Goal: Information Seeking & Learning: Learn about a topic

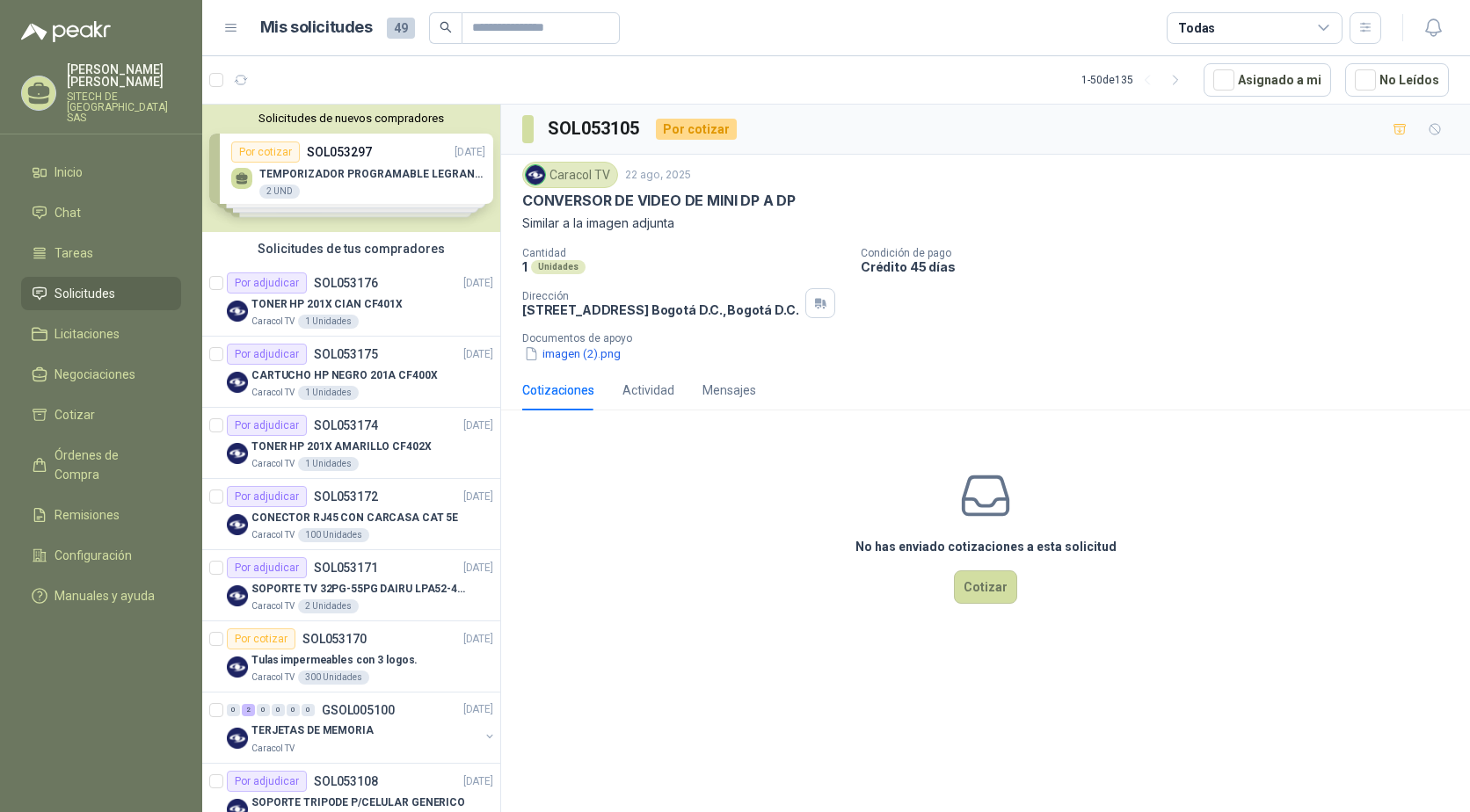
scroll to position [264, 0]
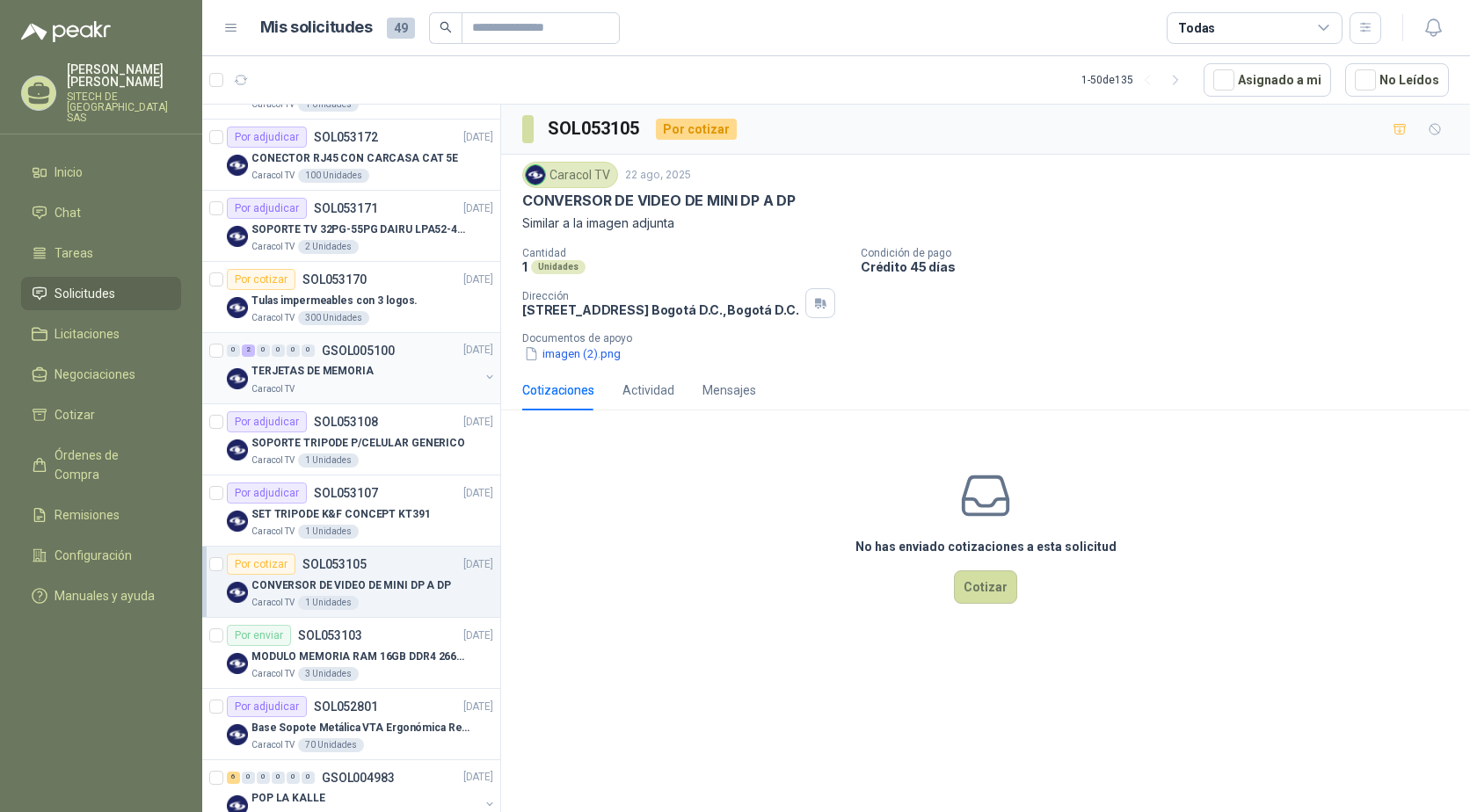
scroll to position [352, 0]
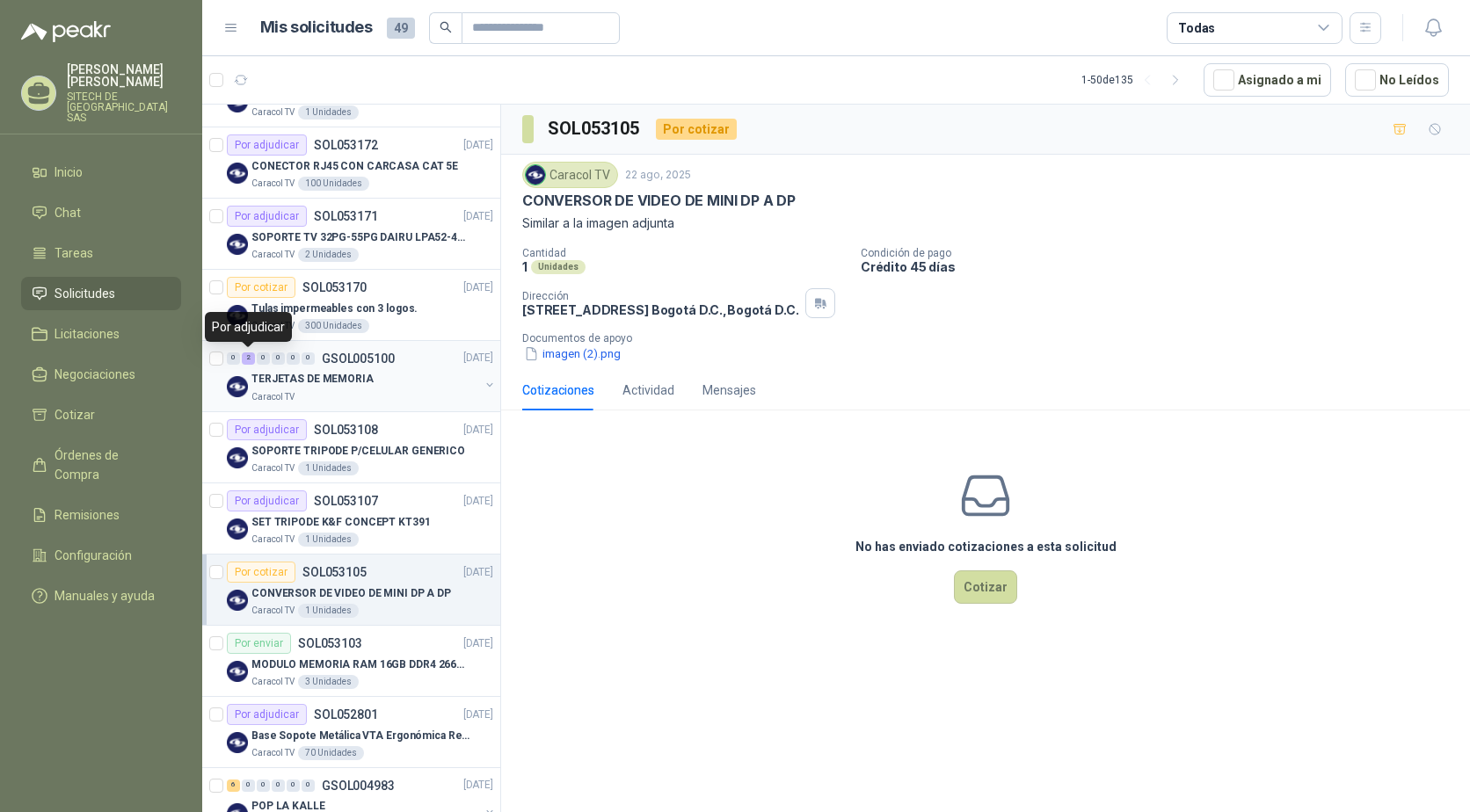
click at [246, 357] on div "2" at bounding box center [248, 358] width 13 height 12
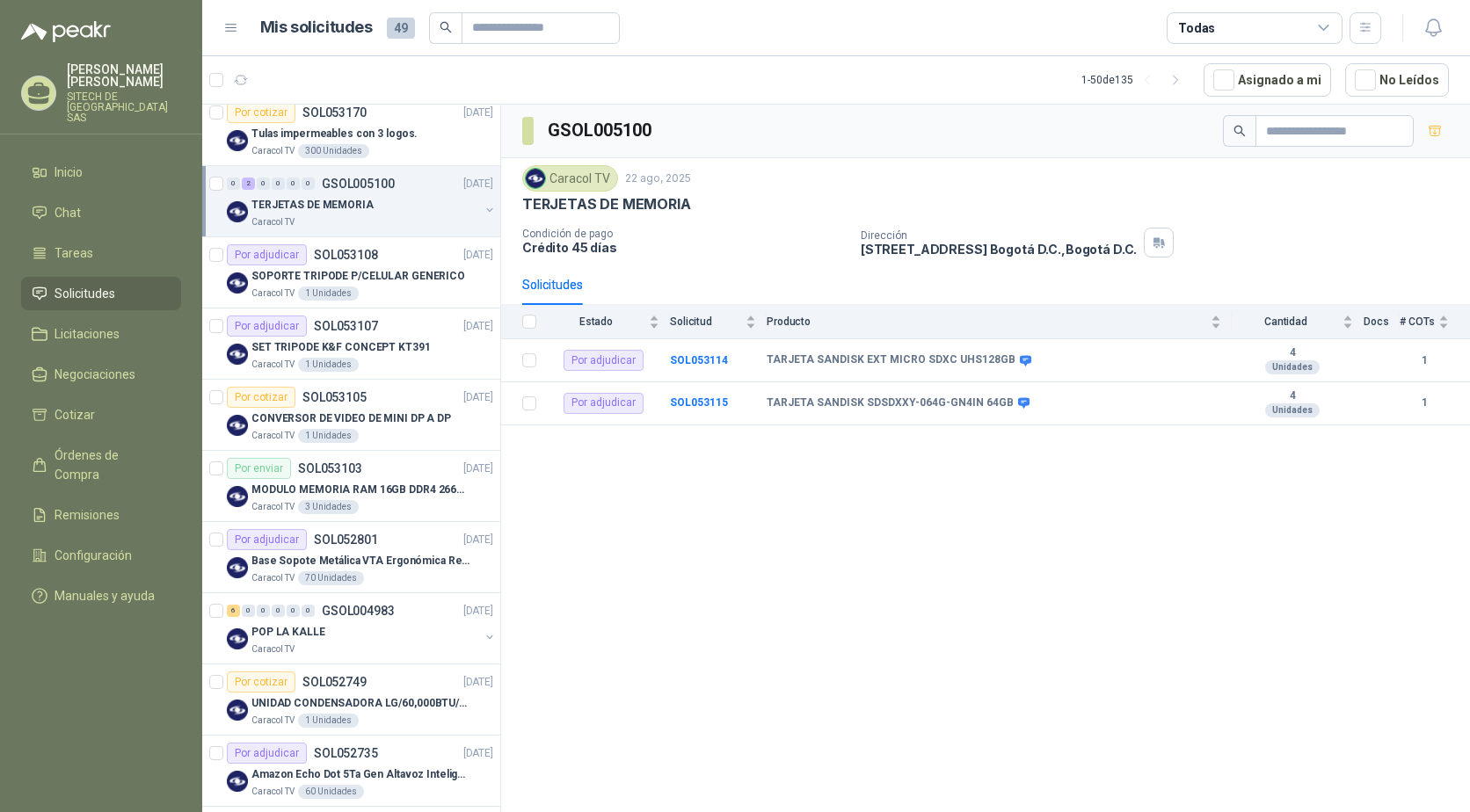
scroll to position [528, 0]
click at [317, 418] on p "CONVERSOR DE VIDEO DE MINI DP A DP" at bounding box center [351, 418] width 200 height 17
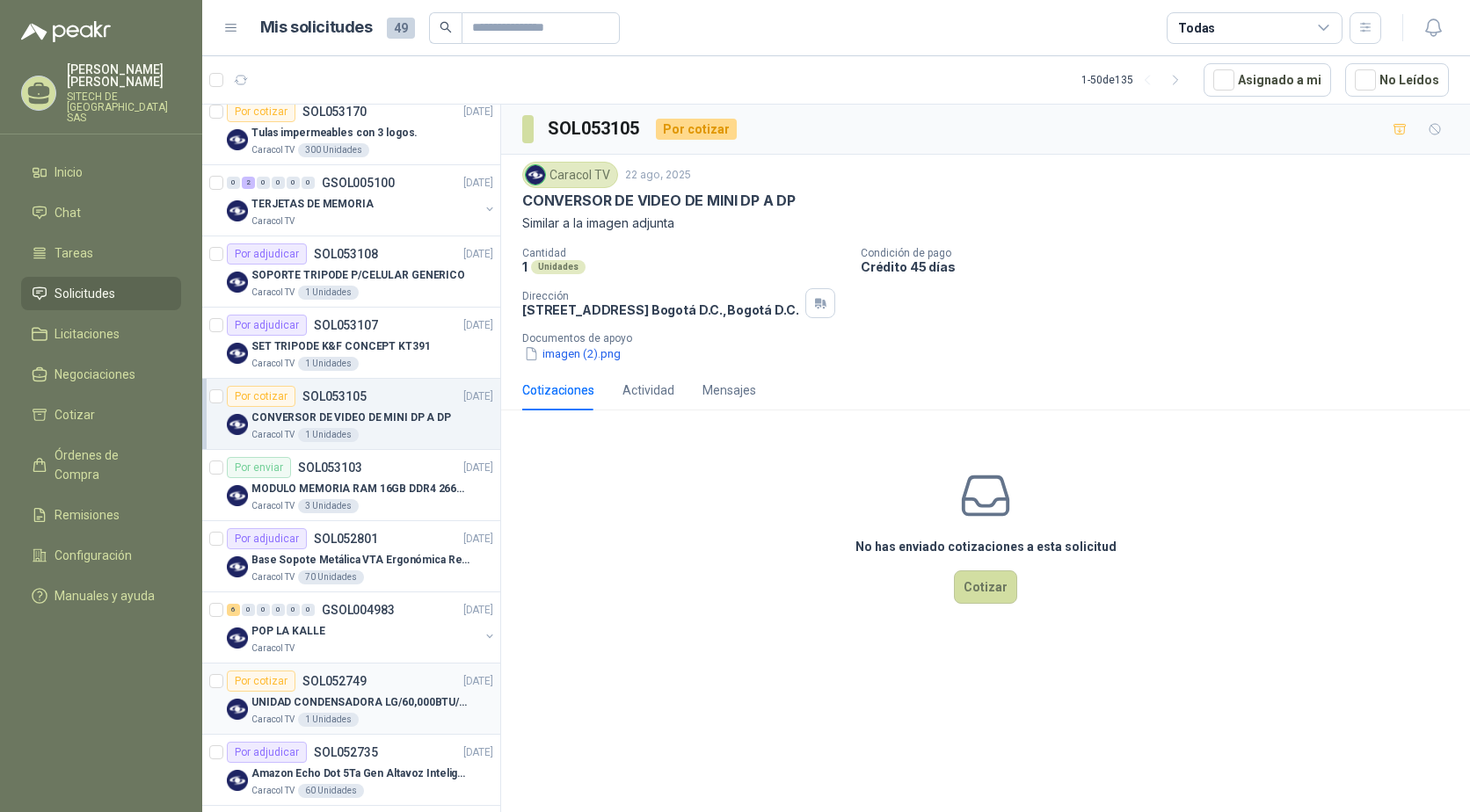
click at [388, 679] on div "Por cotizar SOL052749 20/08/25" at bounding box center [360, 681] width 267 height 21
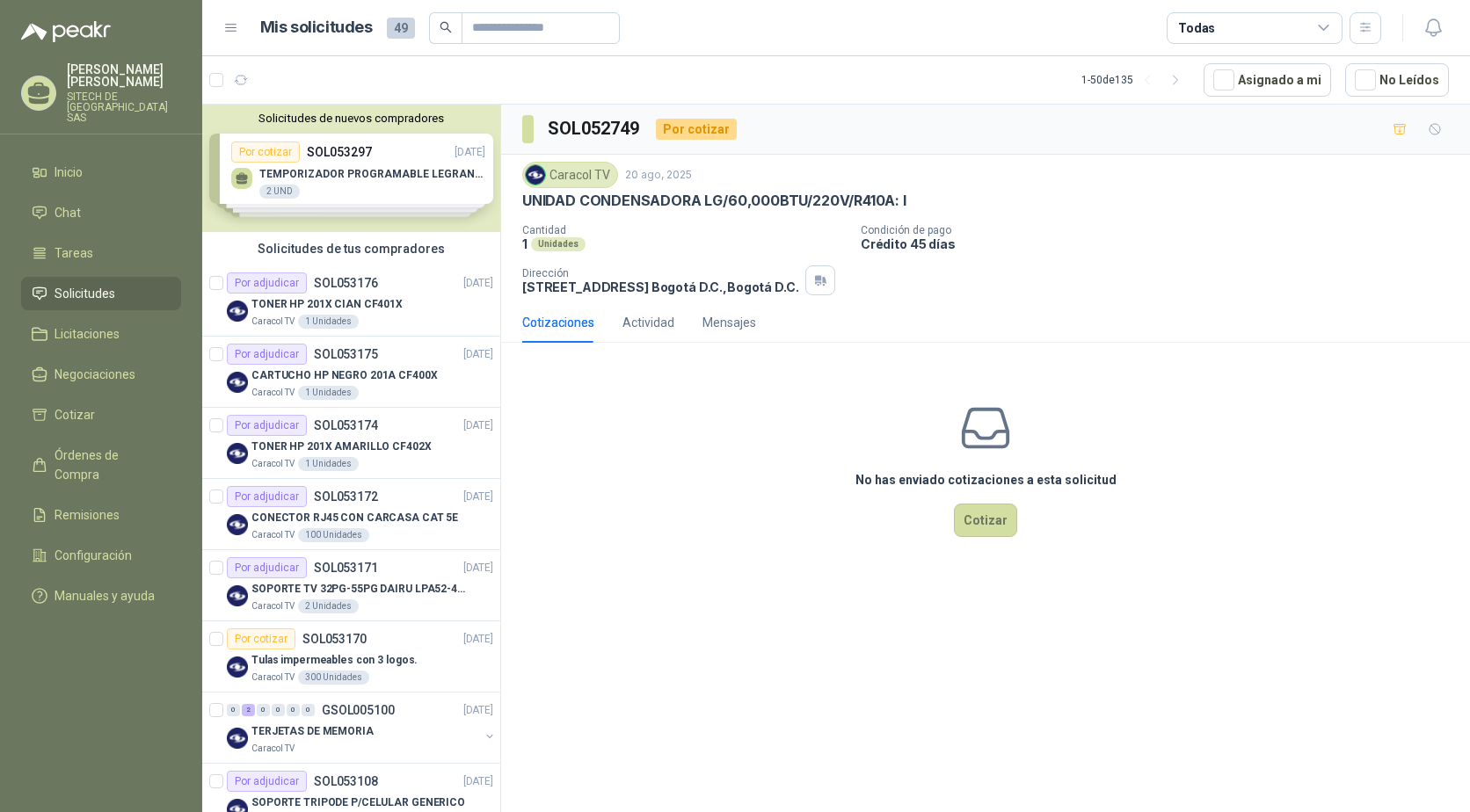
click at [772, 436] on div "No has enviado cotizaciones a esta solicitud Cotizar" at bounding box center [985, 468] width 969 height 224
click at [293, 291] on div "Por adjudicar" at bounding box center [267, 282] width 80 height 21
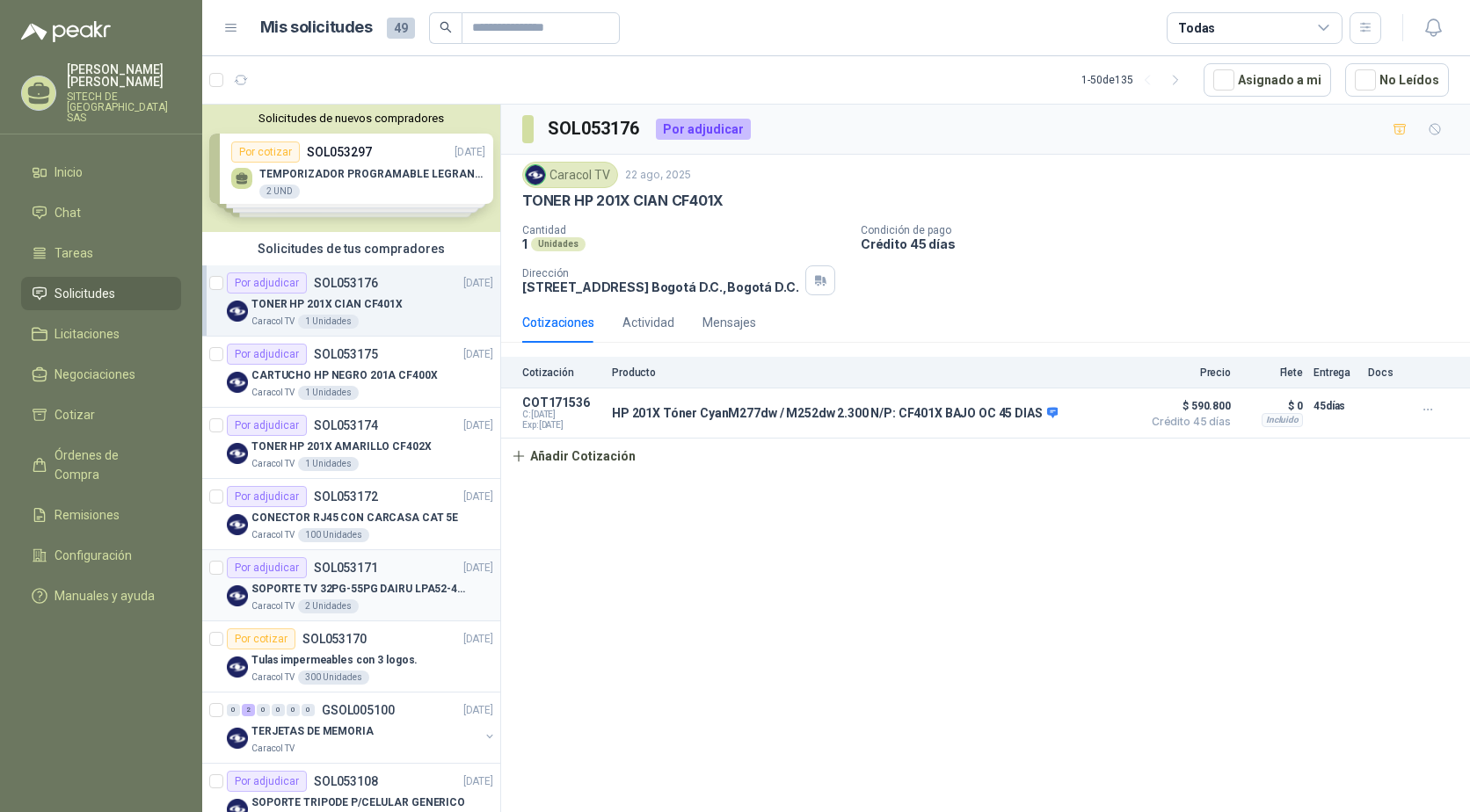
click at [335, 593] on p "SOPORTE TV 32PG-55PG DAIRU LPA52-446KIT2" at bounding box center [361, 590] width 219 height 17
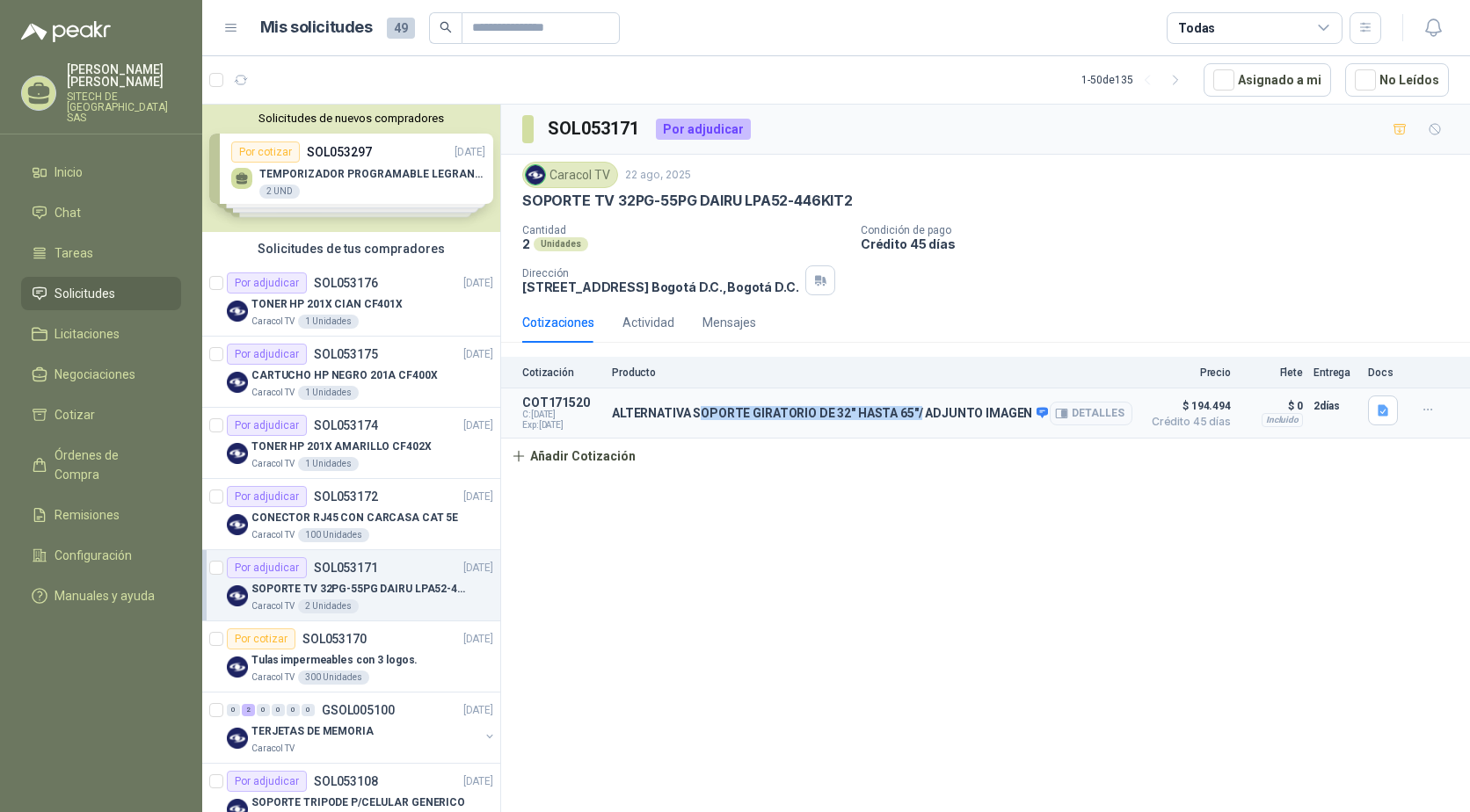
drag, startPoint x: 698, startPoint y: 413, endPoint x: 918, endPoint y: 411, distance: 220.0
click at [918, 411] on p "ALTERNATIVA SOPORTE GIRATORIO DE 32" HASTA 65"/ ADJUNTO IMAGEN" at bounding box center [830, 413] width 436 height 16
copy p "OPORTE GIRATORIO DE 32" HASTA 65"/"
drag, startPoint x: 691, startPoint y: 415, endPoint x: 912, endPoint y: 417, distance: 221.0
click at [912, 417] on p "ALTERNATIVA SOPORTE GIRATORIO DE 32" HASTA 65"/ ADJUNTO IMAGEN" at bounding box center [830, 413] width 436 height 16
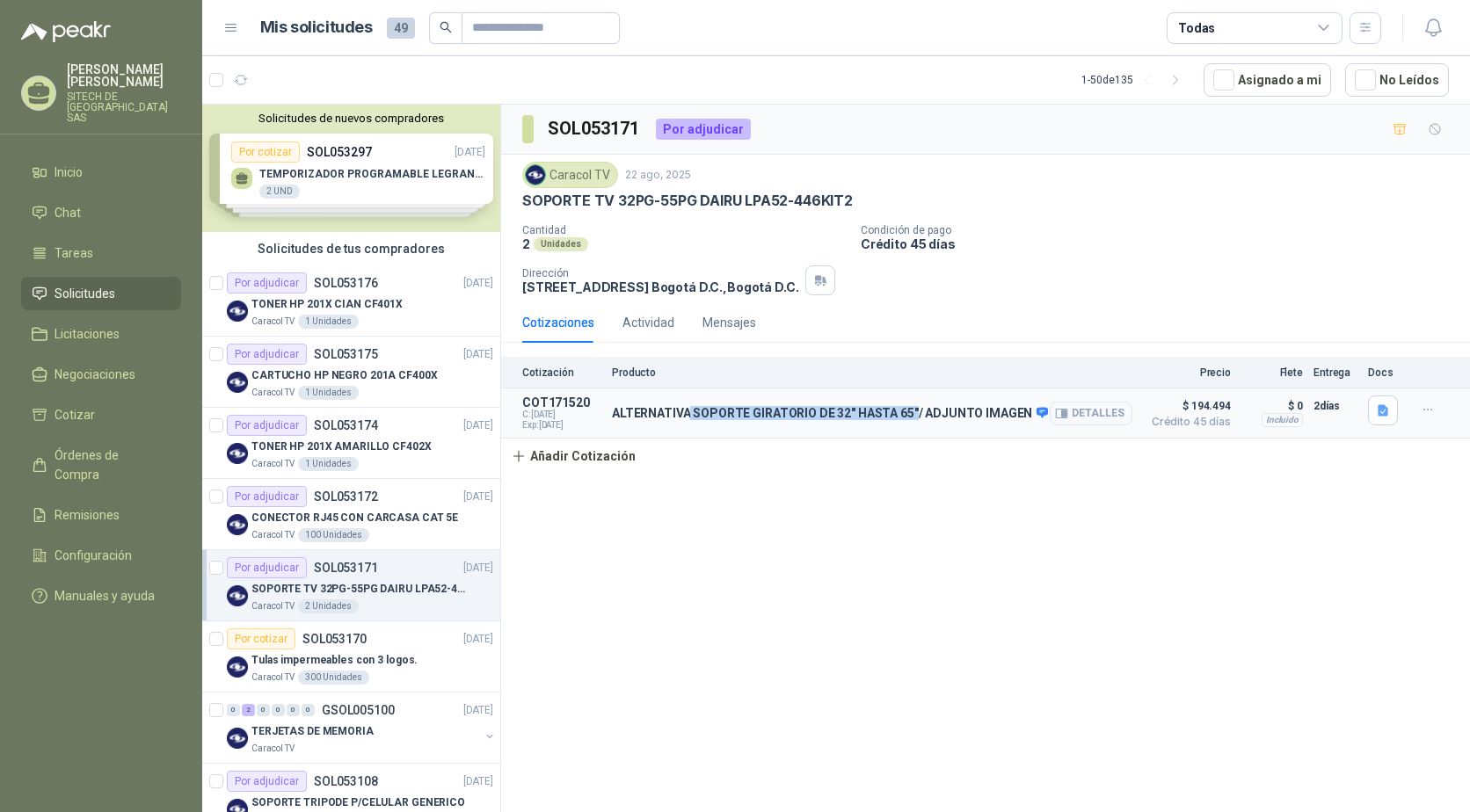
copy p "SOPORTE GIRATORIO DE 32" HASTA 65""
